Goal: Check status

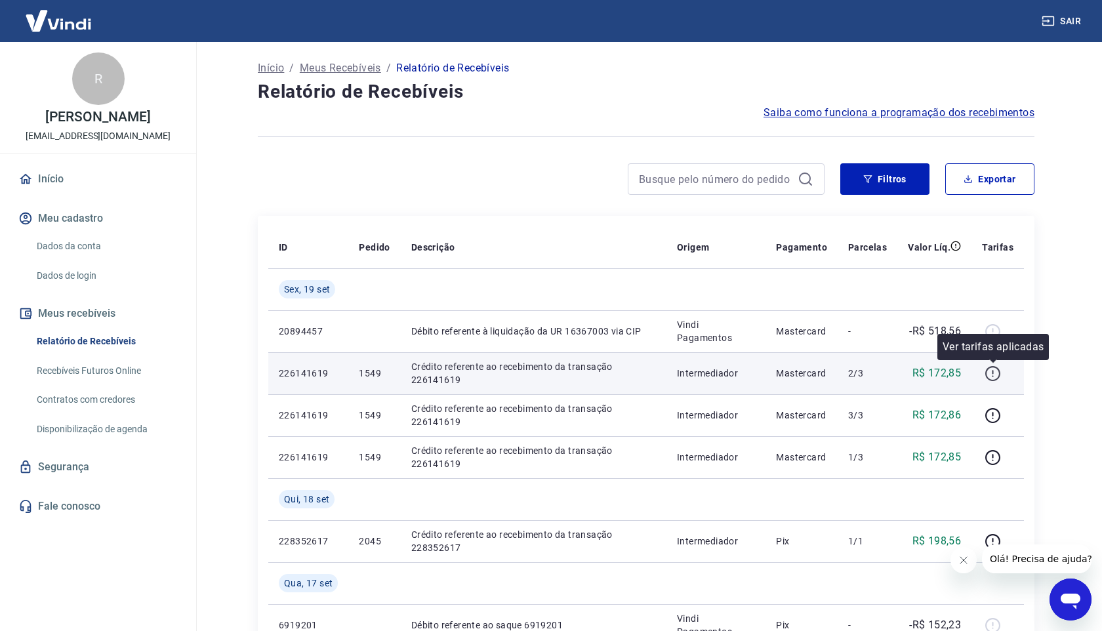
click at [993, 377] on icon "button" at bounding box center [993, 373] width 16 height 16
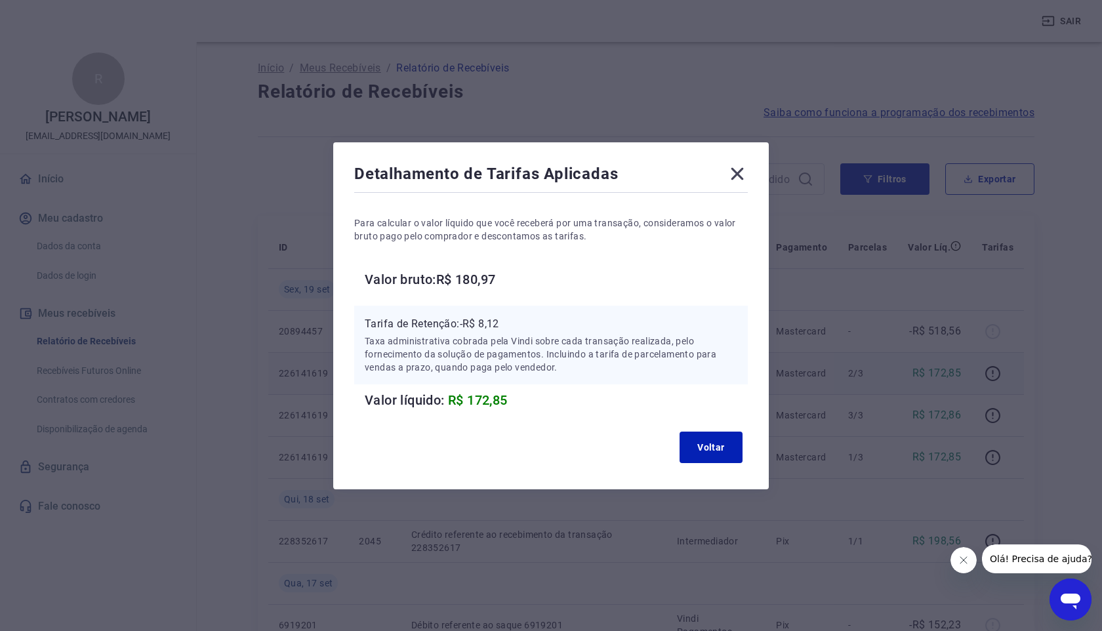
click at [737, 174] on icon at bounding box center [737, 173] width 12 height 12
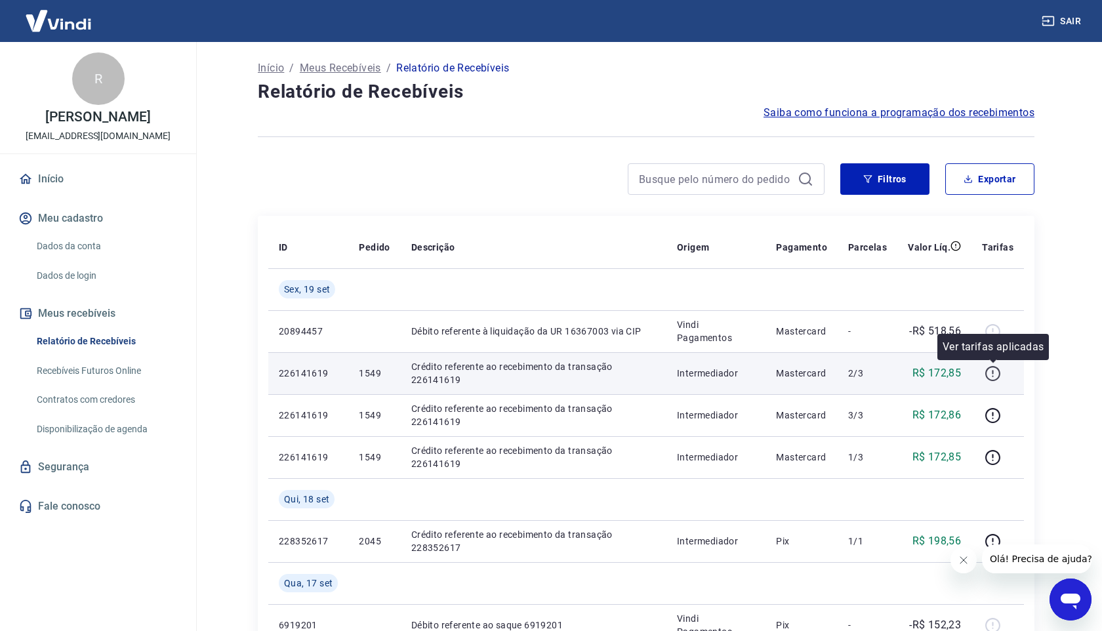
click at [993, 377] on icon "button" at bounding box center [993, 373] width 16 height 16
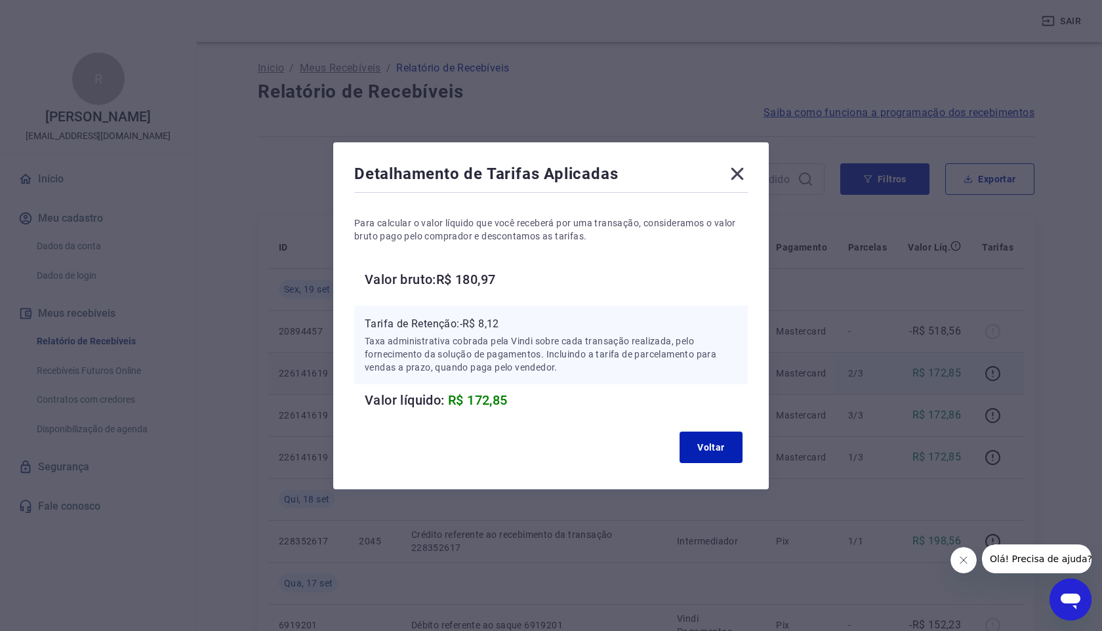
click at [731, 176] on icon at bounding box center [737, 173] width 21 height 21
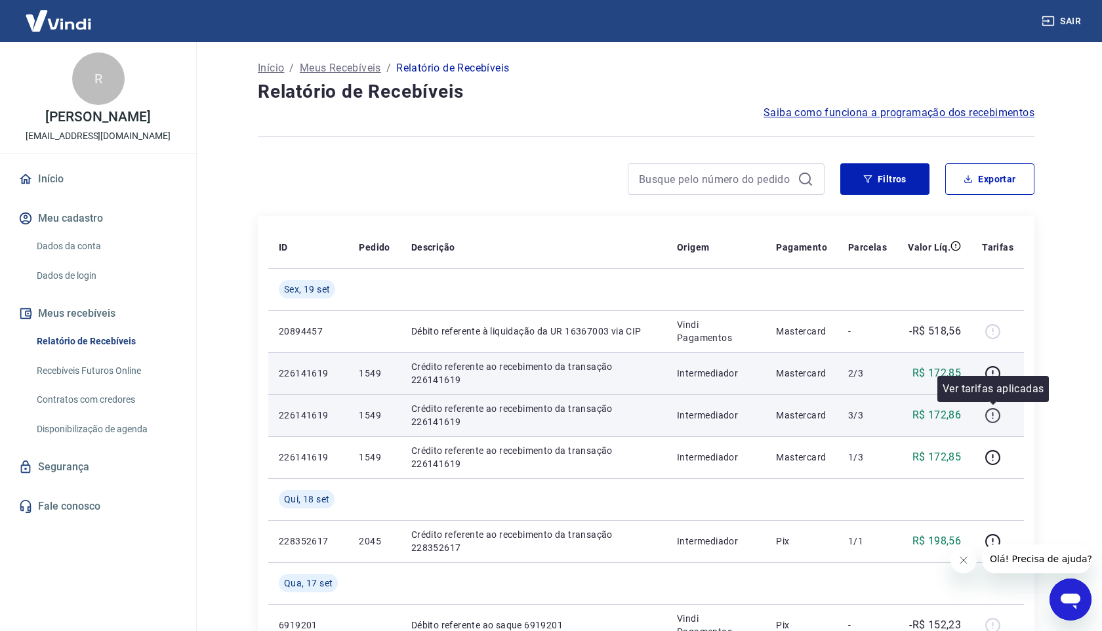
click at [985, 416] on icon "button" at bounding box center [993, 415] width 16 height 16
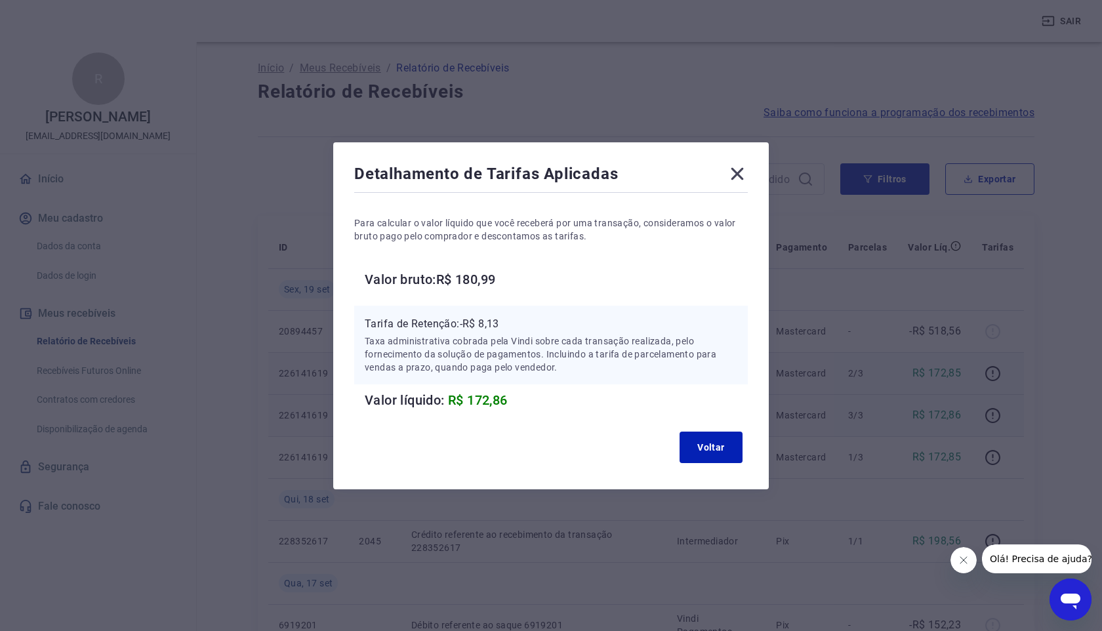
click at [741, 171] on icon at bounding box center [737, 173] width 21 height 21
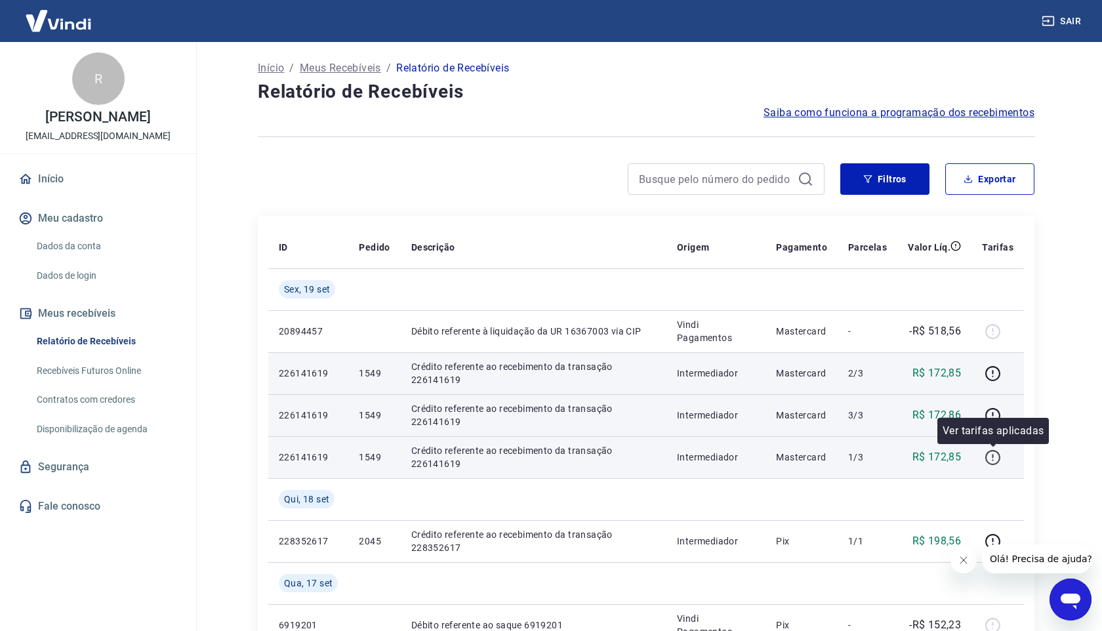
click at [987, 458] on icon "button" at bounding box center [992, 457] width 15 height 15
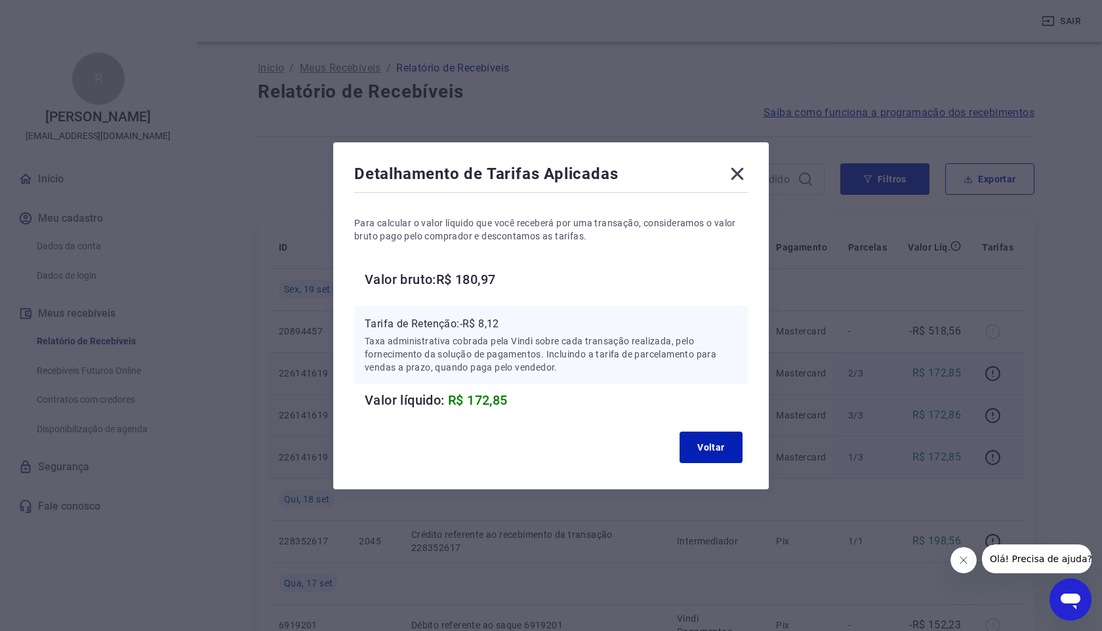
click at [742, 167] on icon at bounding box center [737, 173] width 12 height 12
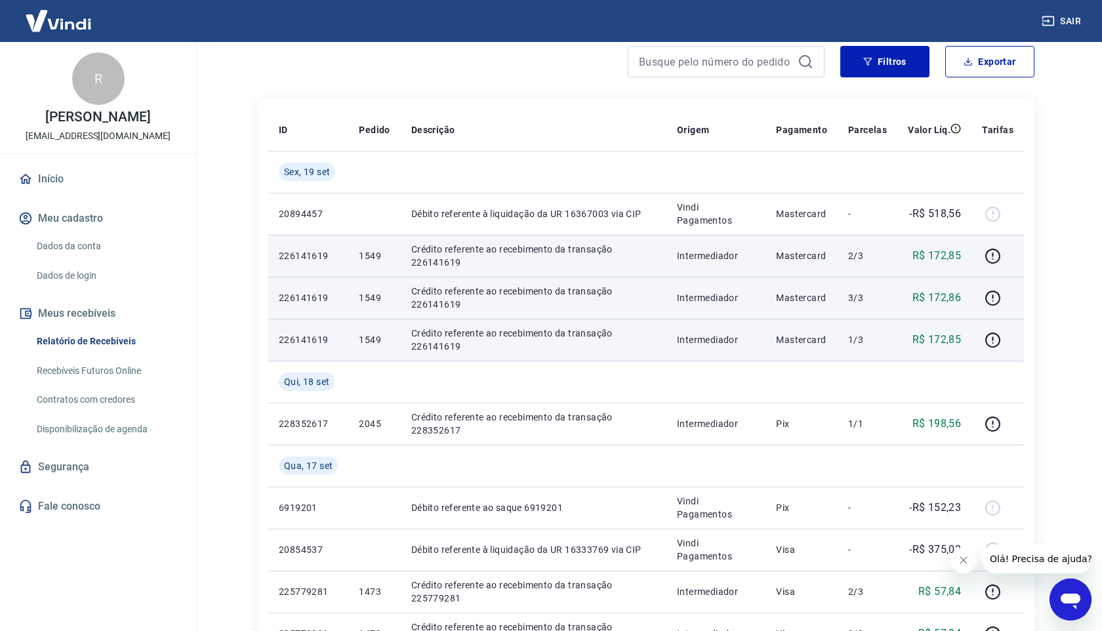
scroll to position [120, 0]
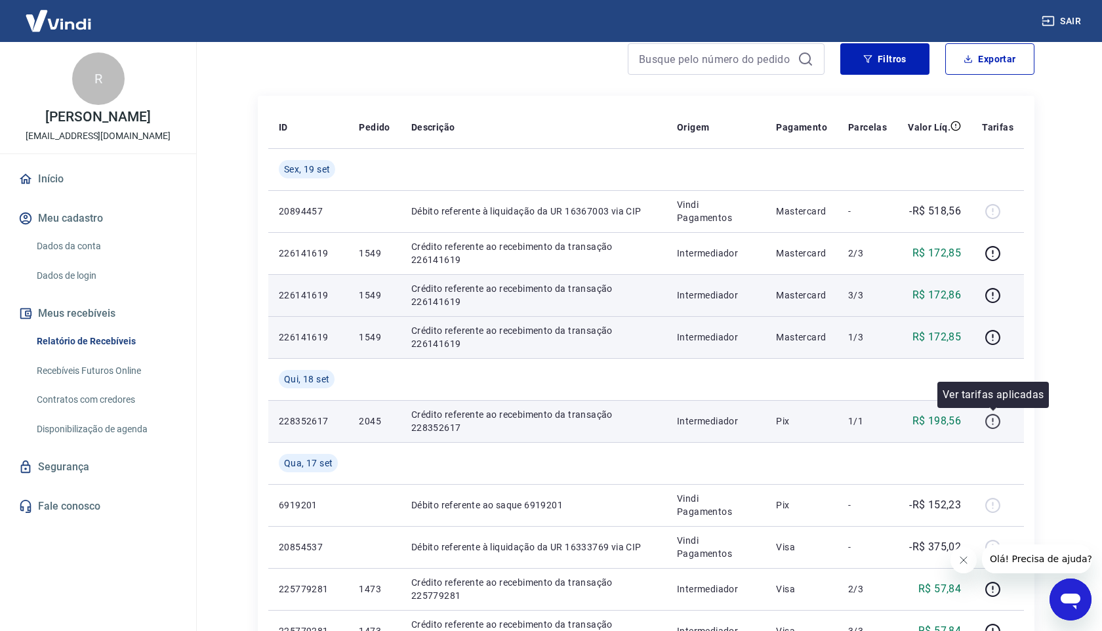
click at [992, 425] on icon "button" at bounding box center [993, 421] width 16 height 16
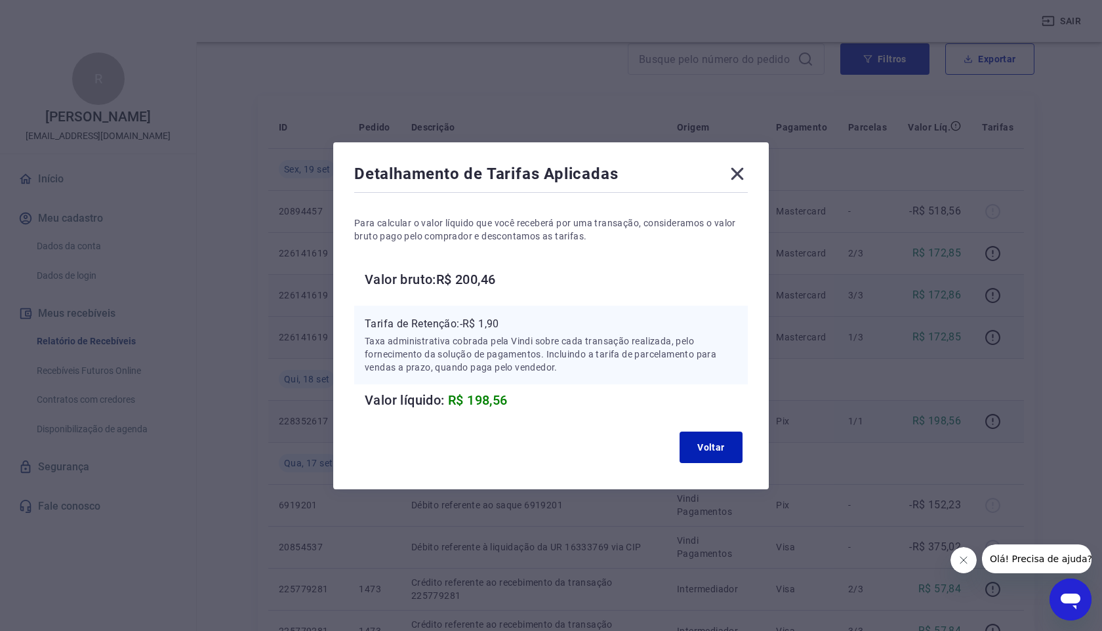
click at [739, 171] on icon at bounding box center [737, 173] width 12 height 12
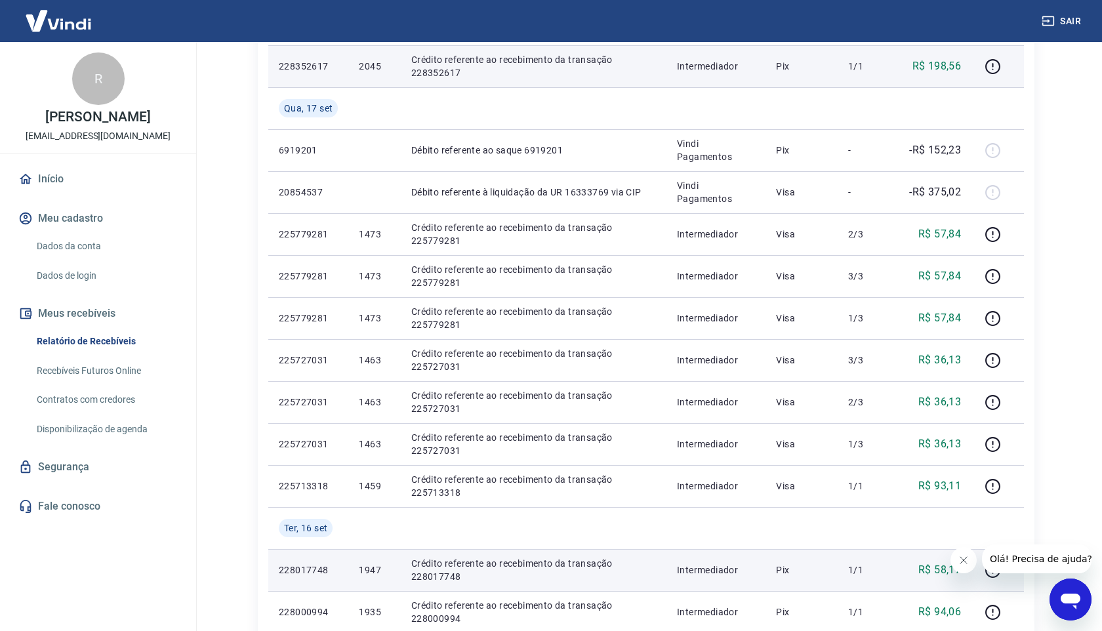
scroll to position [474, 0]
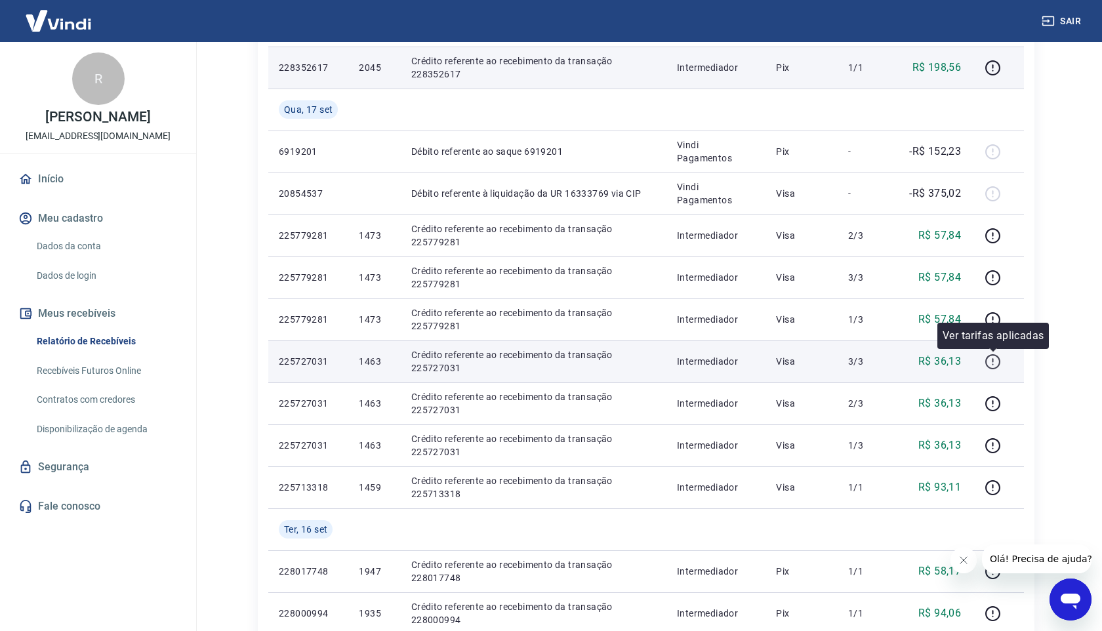
click at [997, 362] on icon "button" at bounding box center [993, 362] width 16 height 16
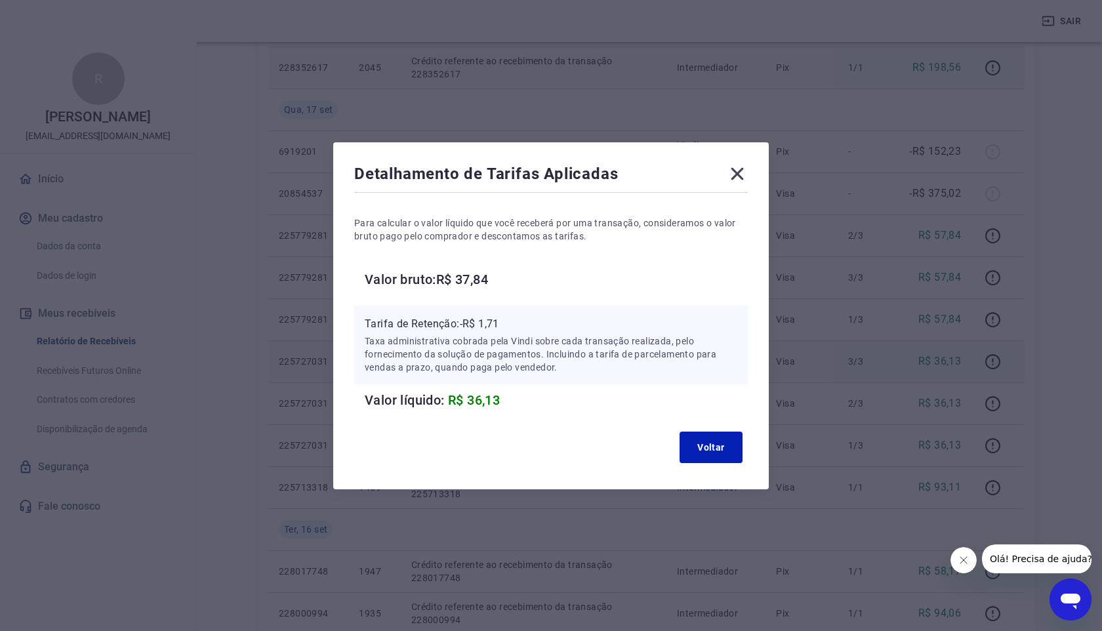
click at [743, 172] on icon at bounding box center [737, 173] width 21 height 21
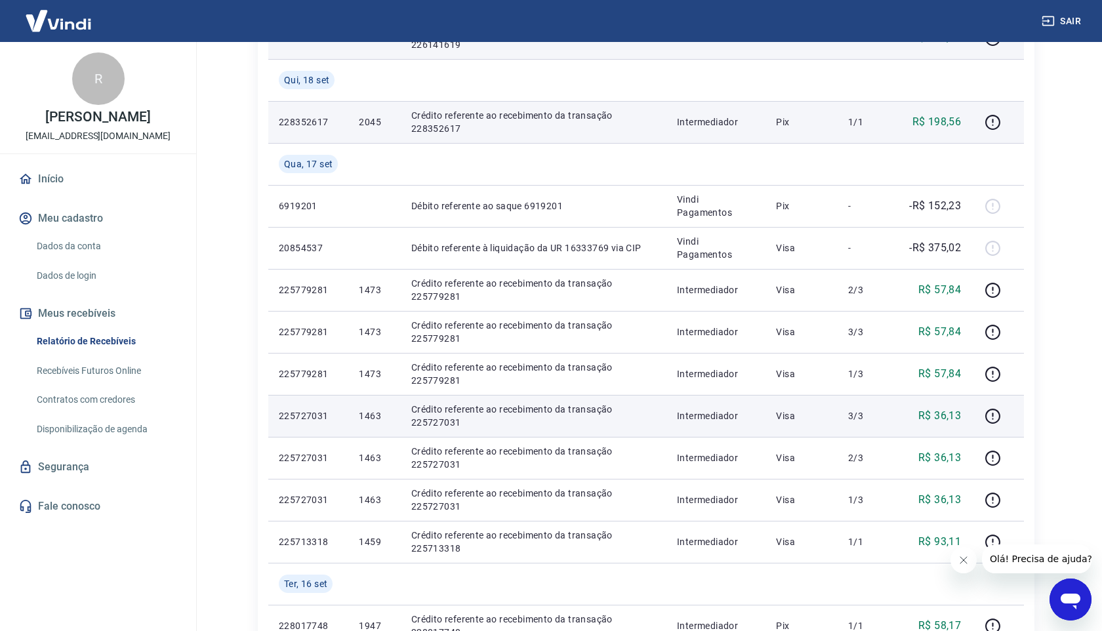
scroll to position [411, 0]
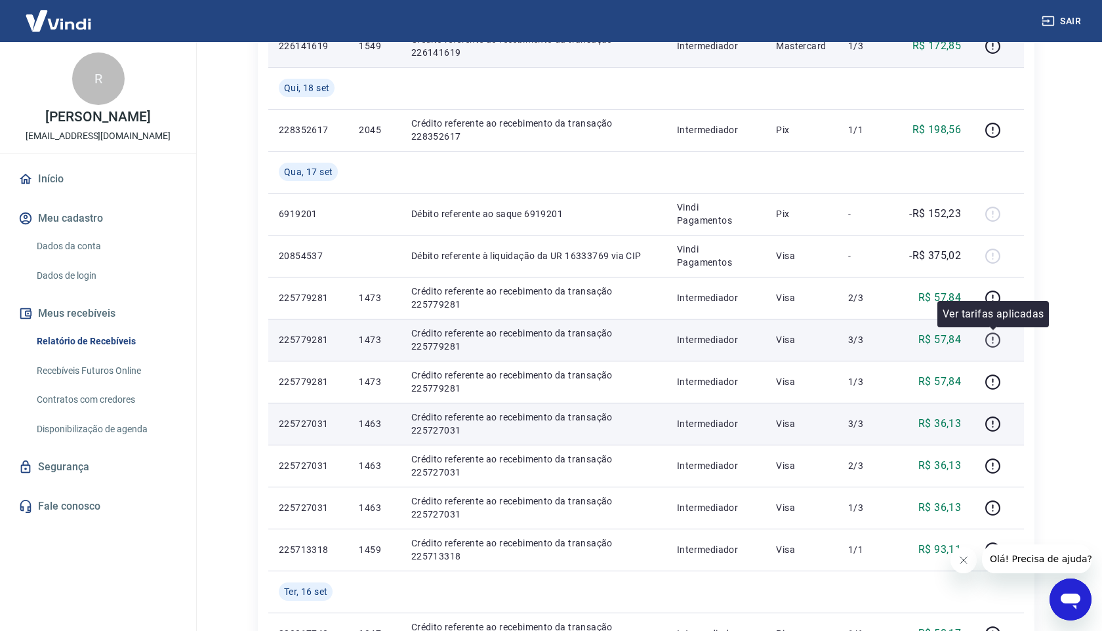
click at [997, 338] on icon "button" at bounding box center [993, 340] width 16 height 16
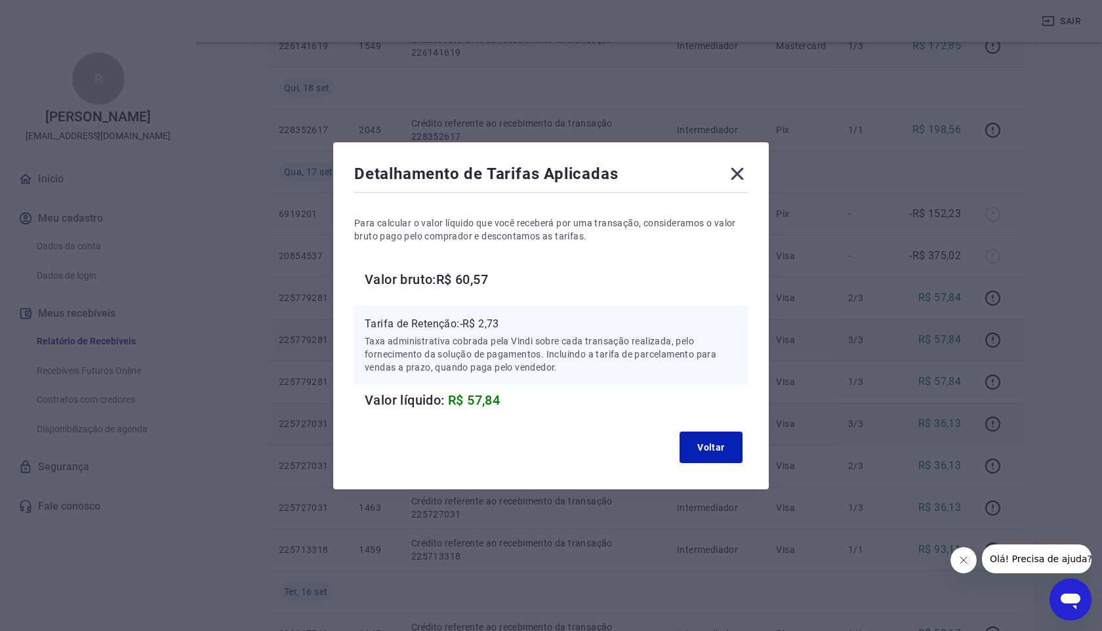
click at [737, 175] on icon at bounding box center [737, 173] width 12 height 12
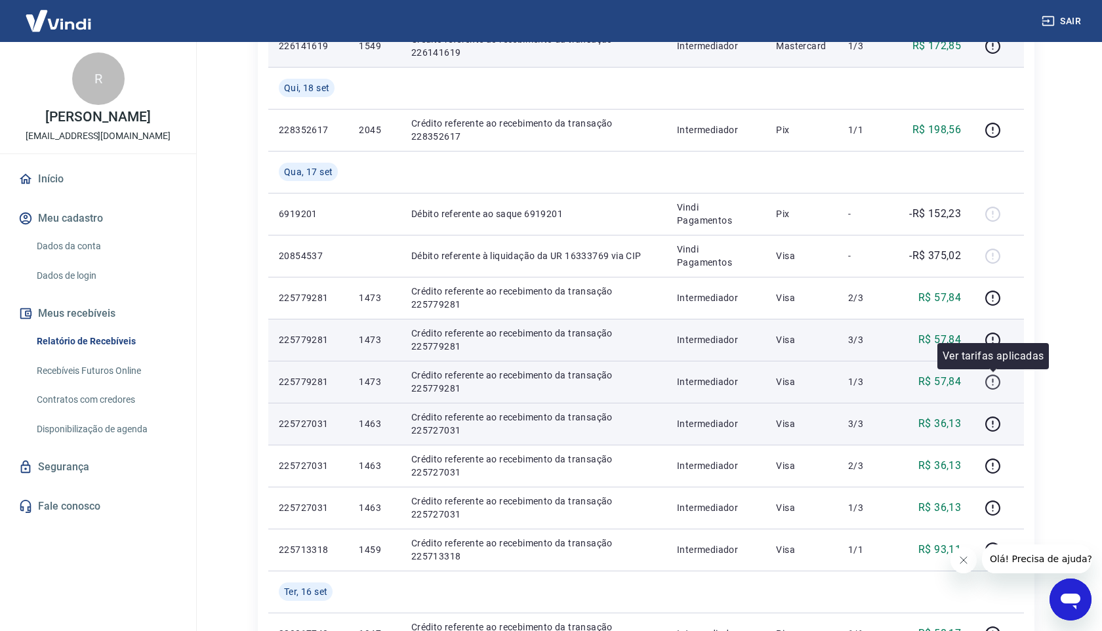
click at [998, 382] on icon "button" at bounding box center [993, 382] width 16 height 16
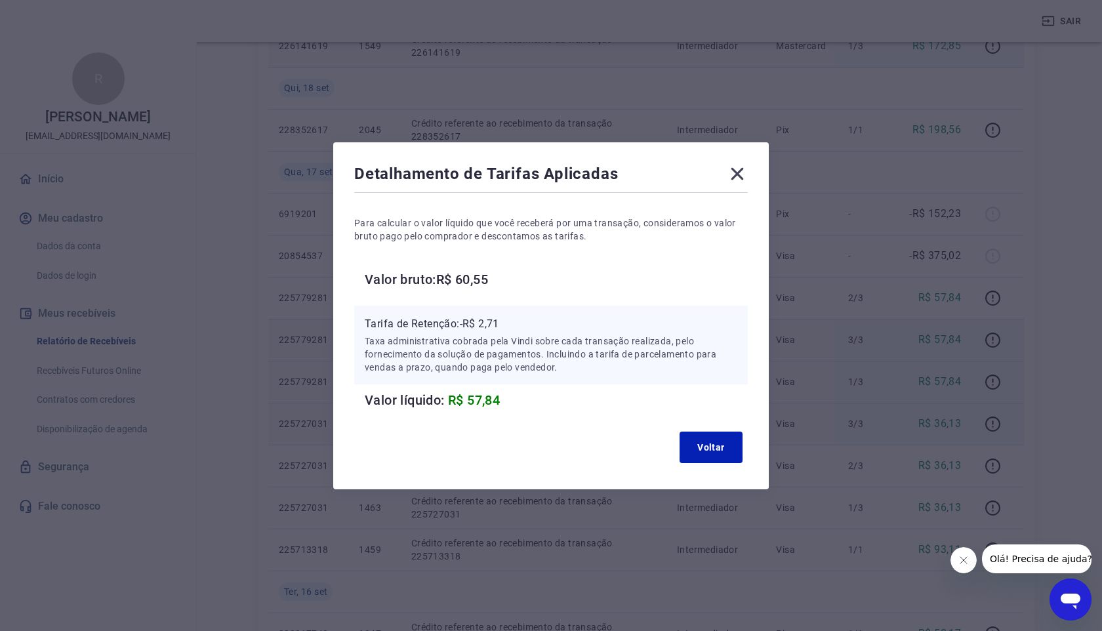
click at [740, 173] on icon at bounding box center [737, 173] width 21 height 21
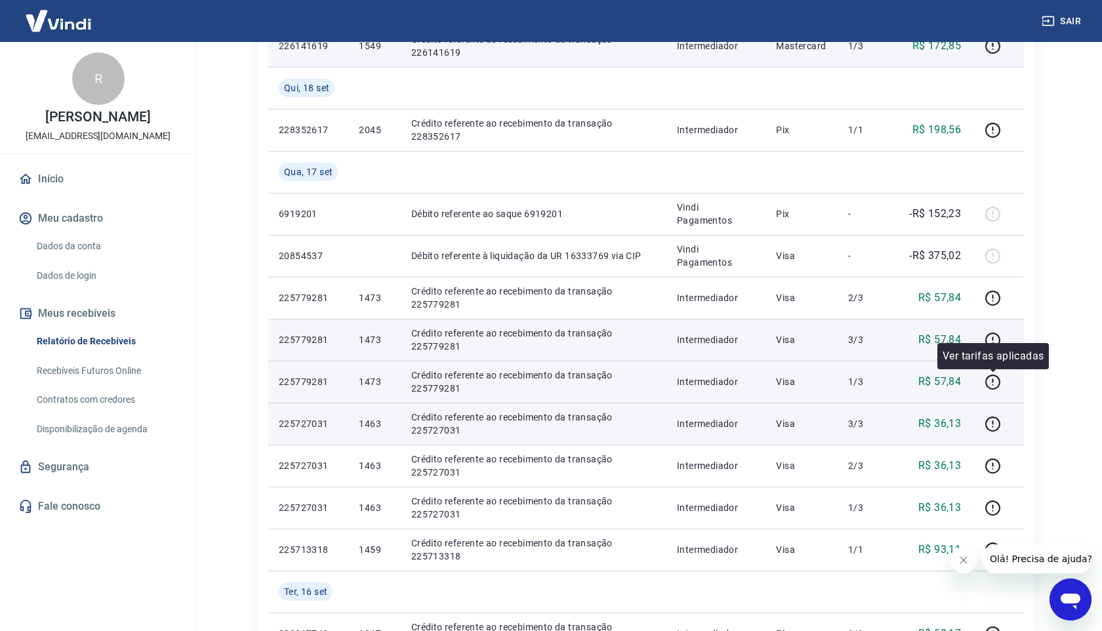
click at [993, 343] on div "Ver tarifas aplicadas" at bounding box center [993, 356] width 112 height 26
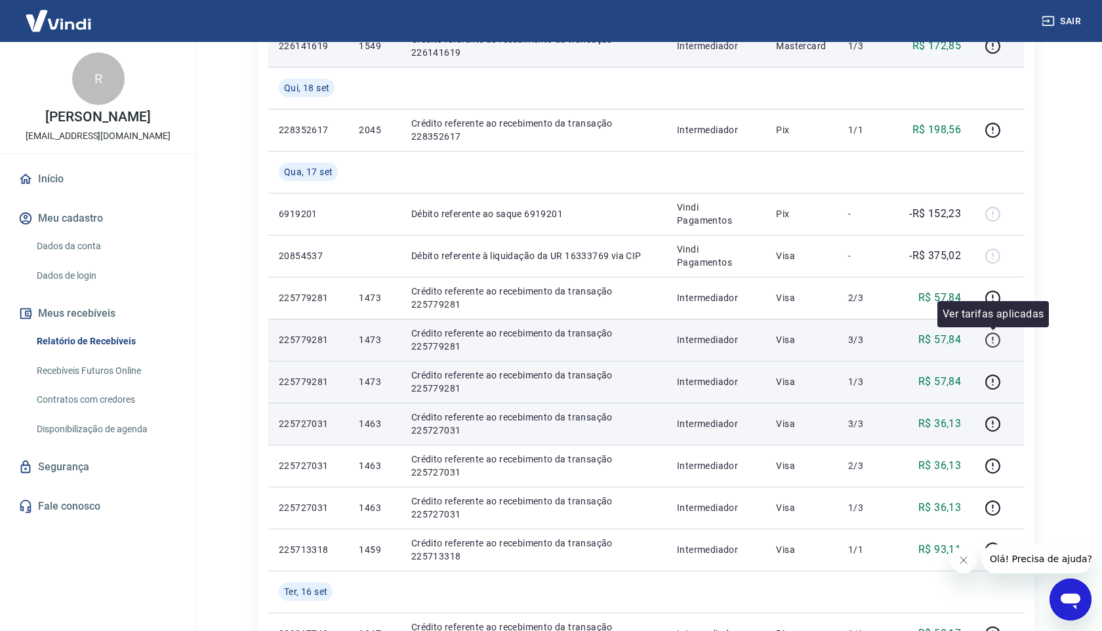
click at [993, 341] on icon "button" at bounding box center [993, 340] width 16 height 16
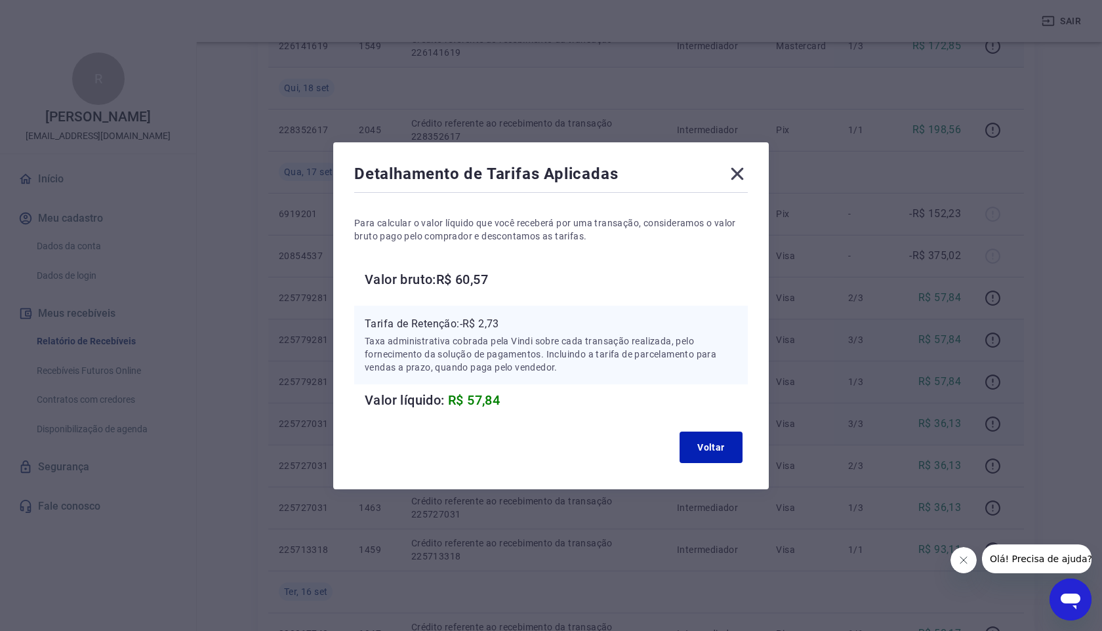
click at [743, 175] on icon at bounding box center [737, 173] width 21 height 21
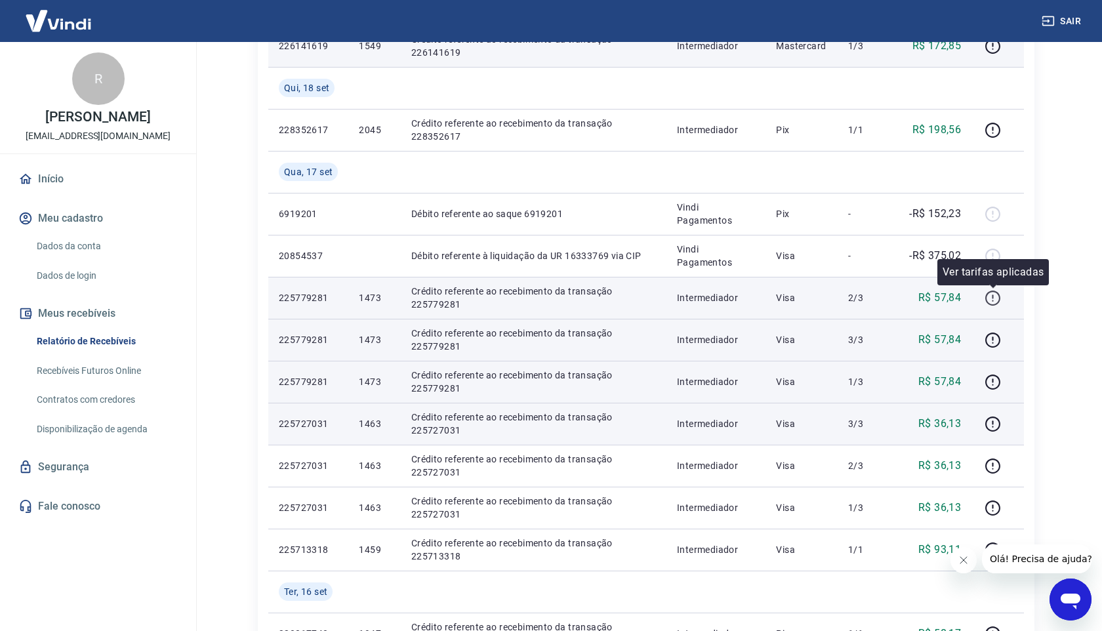
click at [990, 299] on icon "button" at bounding box center [993, 298] width 16 height 16
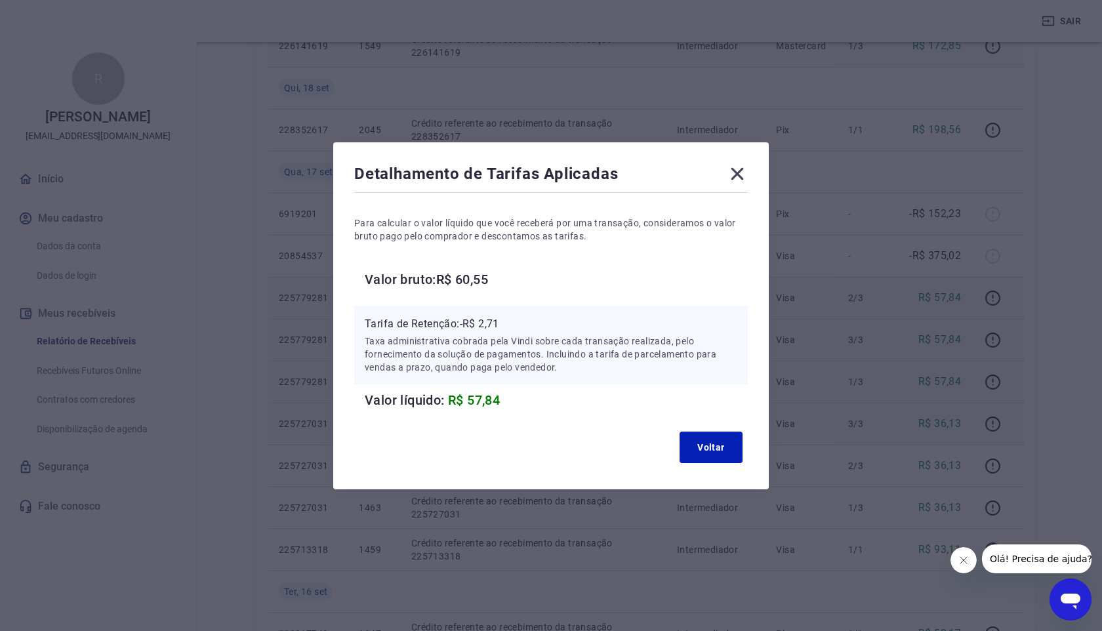
click at [733, 176] on icon at bounding box center [737, 173] width 12 height 12
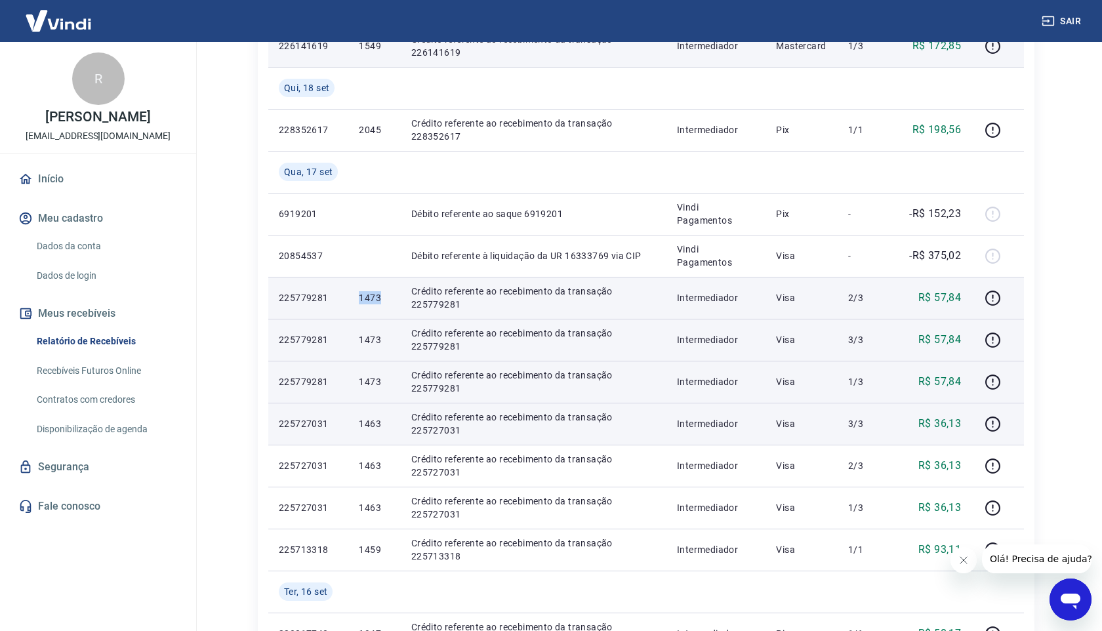
drag, startPoint x: 356, startPoint y: 299, endPoint x: 383, endPoint y: 302, distance: 27.0
click at [383, 302] on td "1473" at bounding box center [374, 298] width 52 height 42
click at [383, 302] on p "1473" at bounding box center [374, 297] width 31 height 13
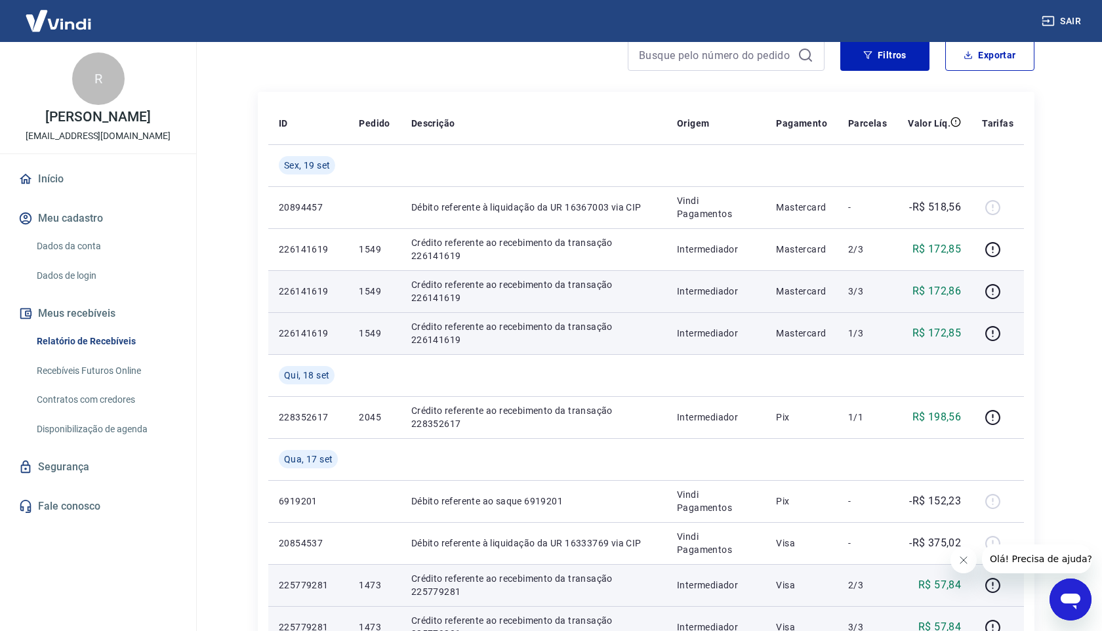
scroll to position [113, 0]
